Goal: Go to known website: Go to known website

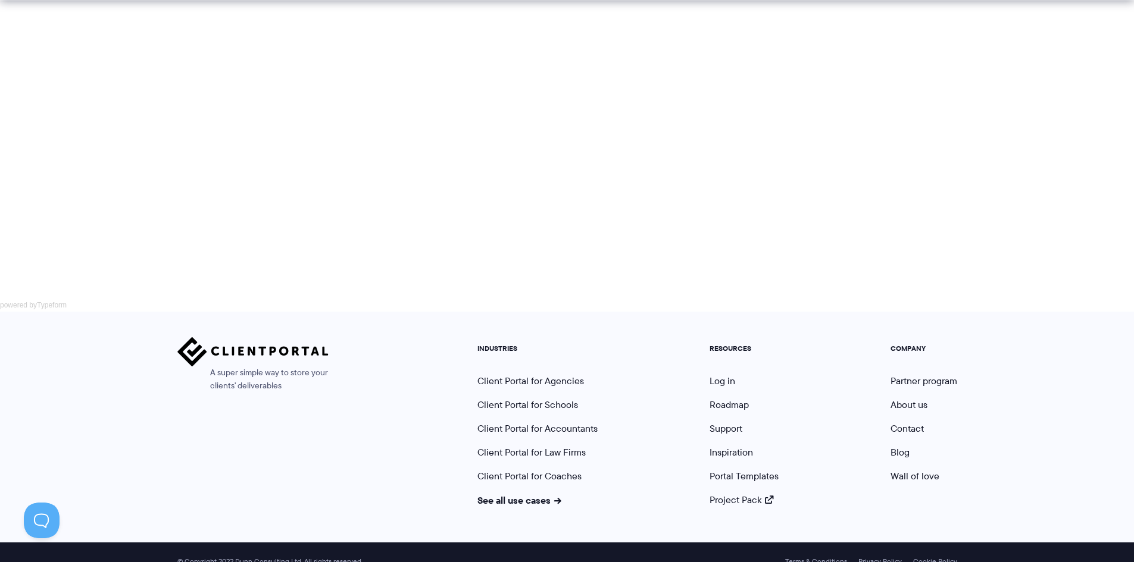
scroll to position [760, 0]
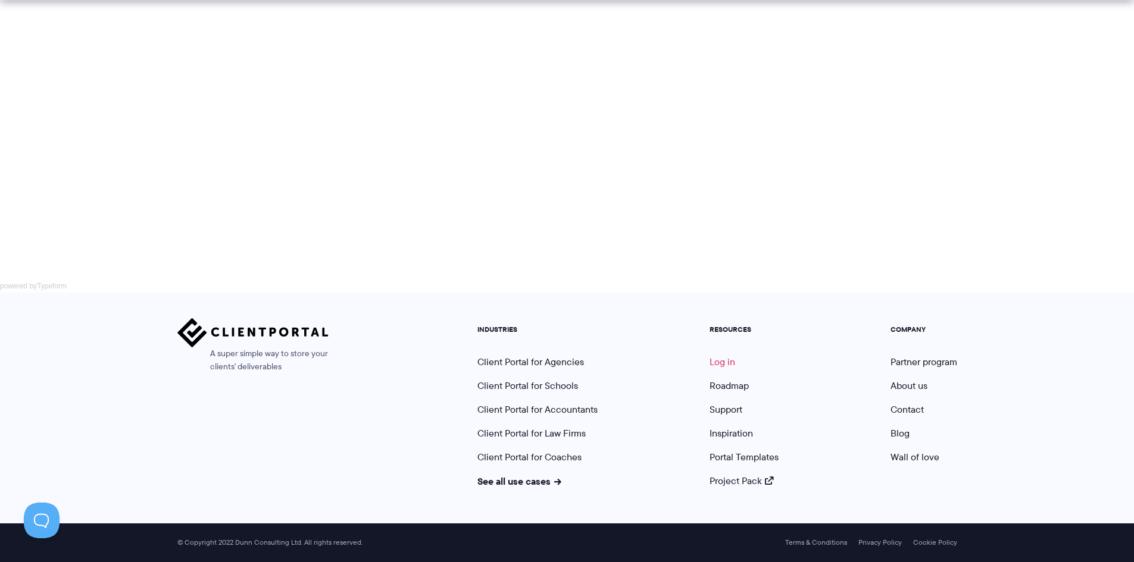
click at [718, 360] on link "Log in" at bounding box center [723, 362] width 26 height 14
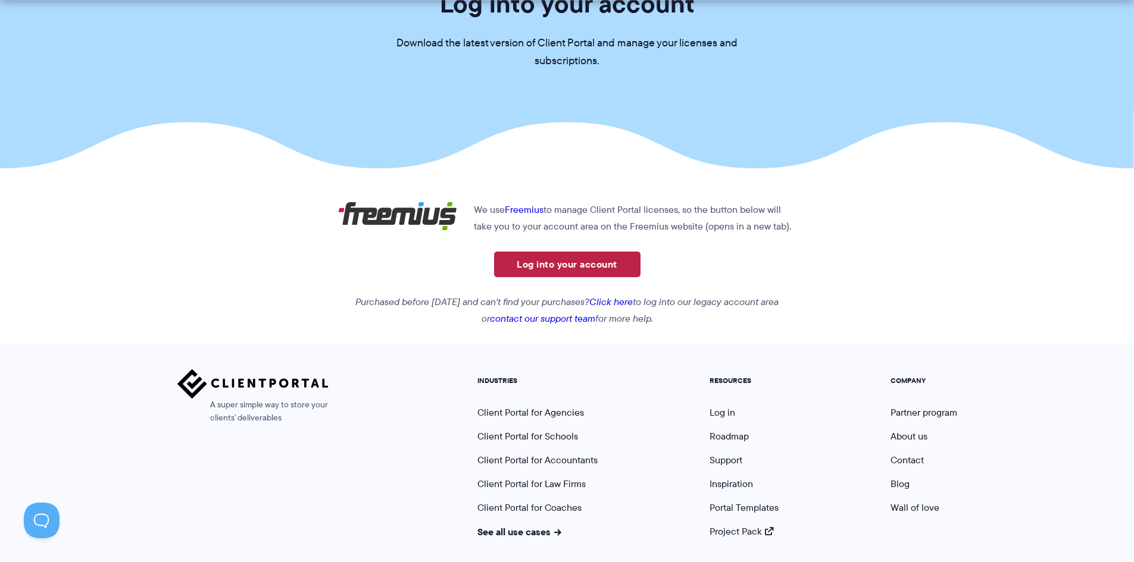
click at [592, 265] on link "Log into your account" at bounding box center [567, 265] width 146 height 26
